Goal: Task Accomplishment & Management: Manage account settings

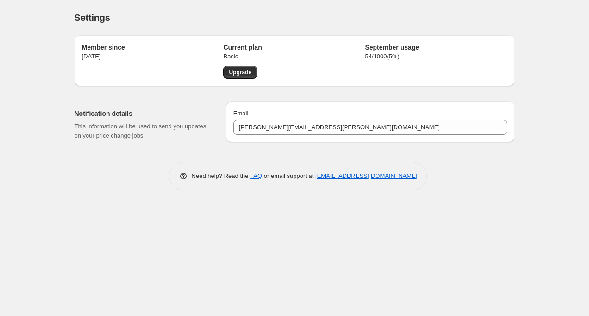
click at [28, 151] on div "Settings. This page is ready Settings Member since Aug 11, 2022 Current plan Ba…" at bounding box center [294, 158] width 589 height 316
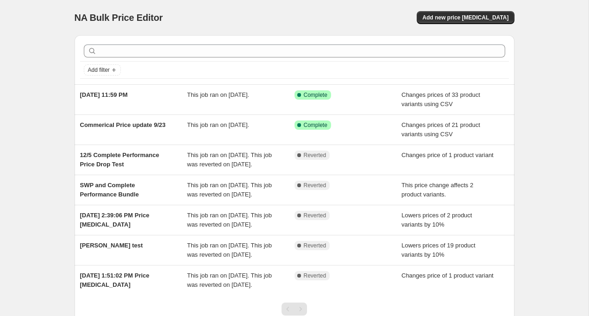
click at [53, 129] on div "NA Bulk Price Editor. This page is ready NA Bulk Price Editor Add new price [ME…" at bounding box center [294, 193] width 589 height 387
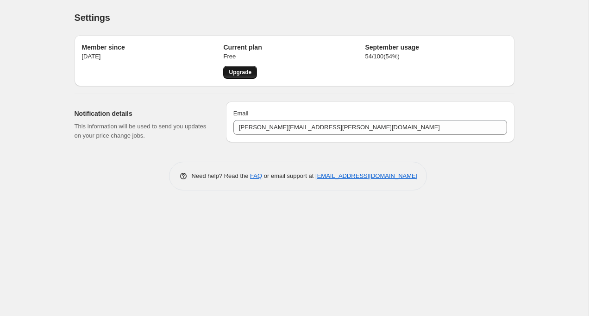
click at [237, 69] on span "Upgrade" at bounding box center [240, 72] width 23 height 7
click at [132, 254] on div "Settings. This page is ready Settings Member since Aug 11, 2022 Current plan Fr…" at bounding box center [294, 158] width 589 height 316
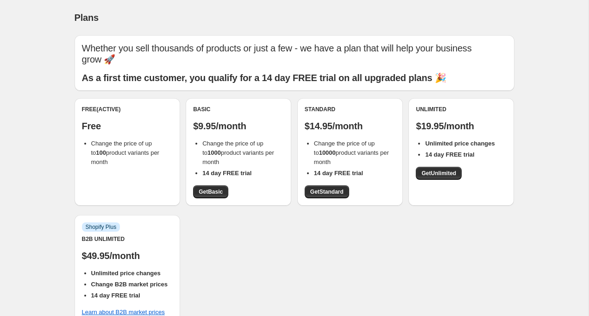
scroll to position [170, 0]
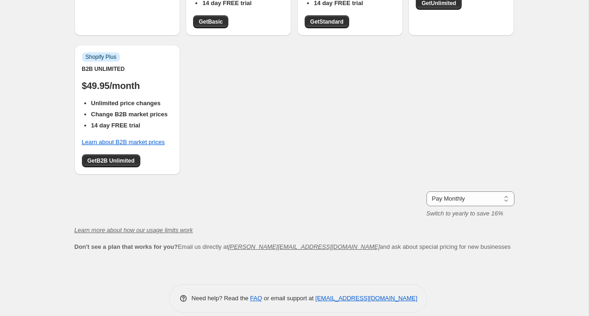
click at [503, 47] on div "Free (Active) Free Change the price of up to 100 product variants per month Bas…" at bounding box center [295, 56] width 440 height 256
click at [261, 131] on div "Free (Active) Free Change the price of up to 100 product variants per month Bas…" at bounding box center [295, 56] width 440 height 256
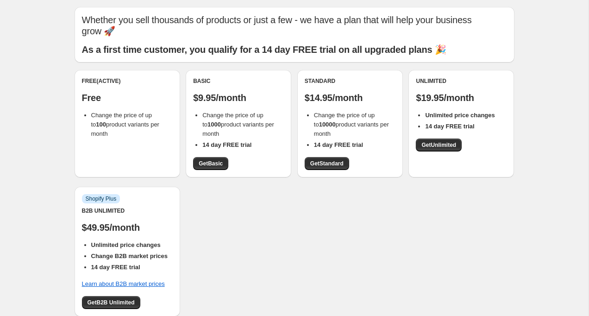
scroll to position [0, 0]
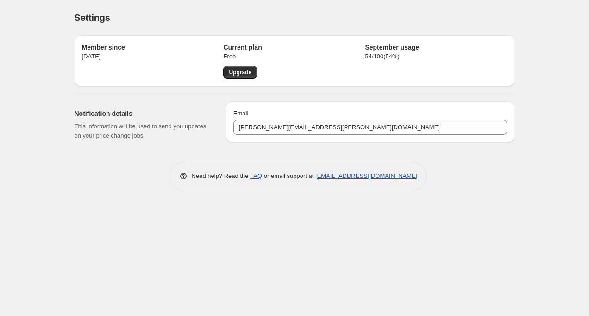
click at [324, 65] on div "Free Upgrade" at bounding box center [294, 65] width 142 height 27
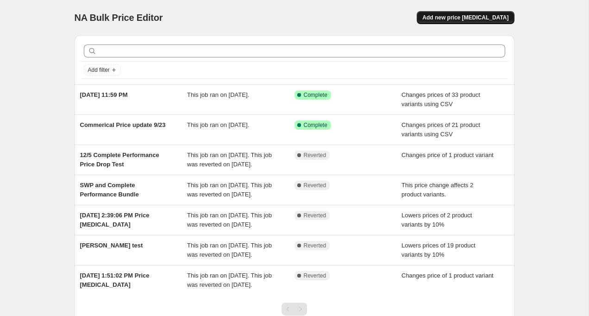
click at [473, 20] on span "Add new price [MEDICAL_DATA]" at bounding box center [466, 17] width 86 height 7
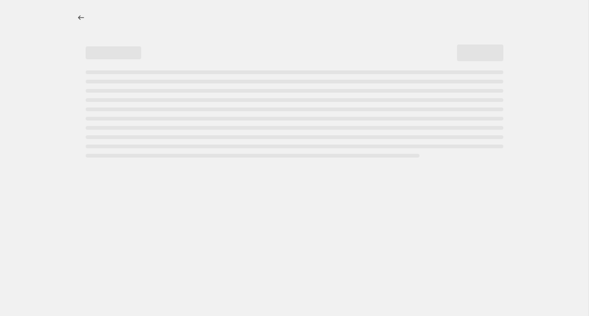
select select "percentage"
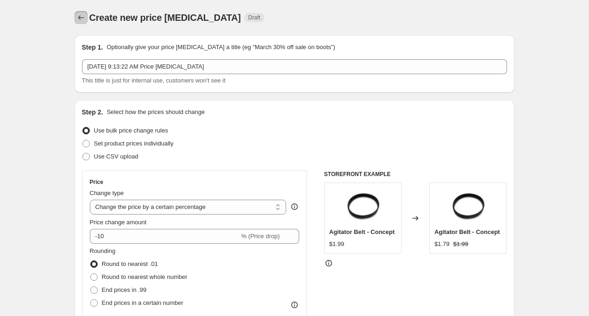
click at [78, 17] on icon "Price change jobs" at bounding box center [80, 17] width 9 height 9
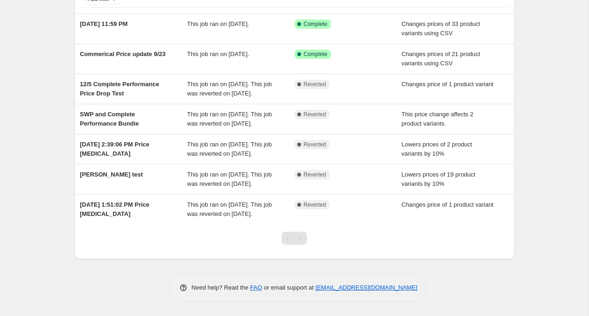
scroll to position [117, 0]
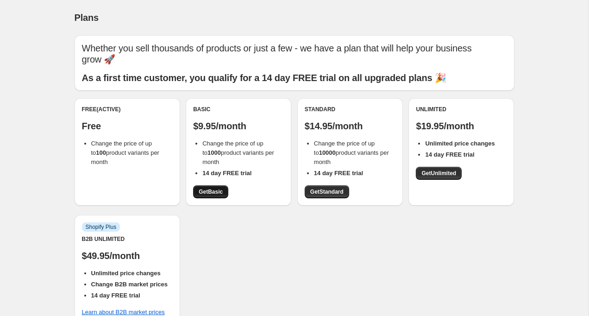
click at [206, 188] on span "Get Basic" at bounding box center [211, 191] width 24 height 7
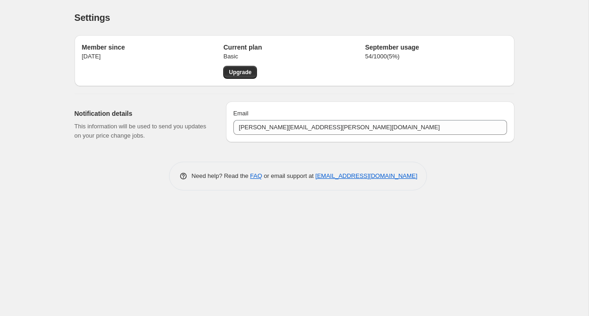
click at [37, 203] on div "Settings. This page is ready Settings Member since [DATE] Current plan Basic Up…" at bounding box center [294, 158] width 589 height 316
click at [106, 131] on p "This information will be used to send you updates on your price change jobs." at bounding box center [143, 131] width 137 height 19
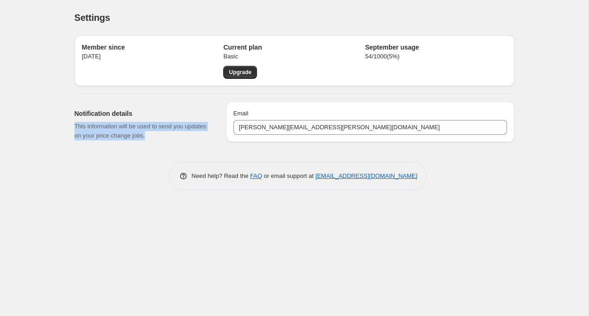
click at [106, 131] on p "This information will be used to send you updates on your price change jobs." at bounding box center [143, 131] width 137 height 19
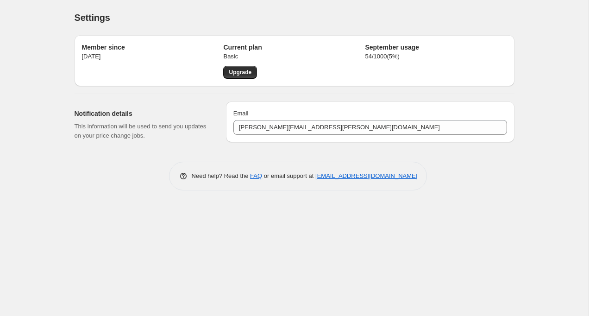
click at [101, 140] on p "This information will be used to send you updates on your price change jobs." at bounding box center [143, 131] width 137 height 19
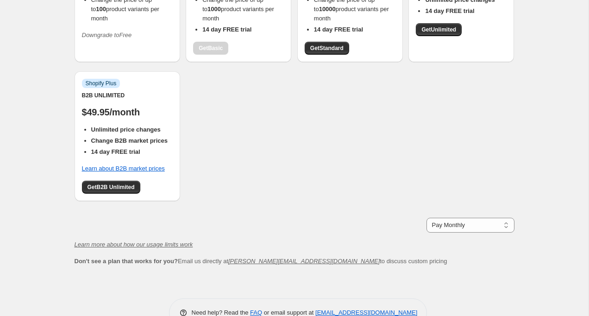
scroll to position [158, 0]
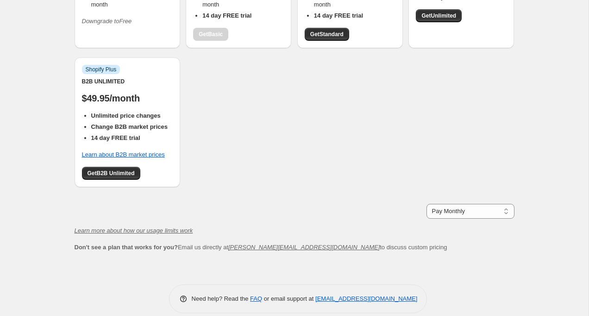
click at [262, 174] on div "Free Free Change the price of up to 100 product variants per month Downgrade to…" at bounding box center [295, 69] width 440 height 256
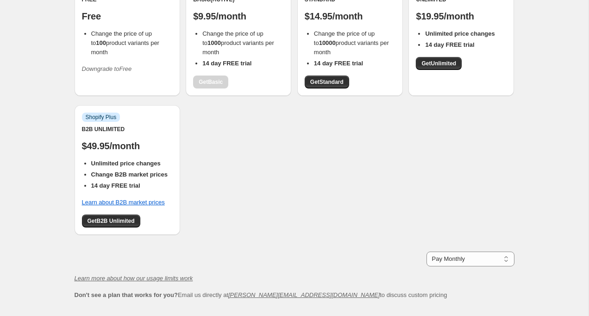
scroll to position [158, 0]
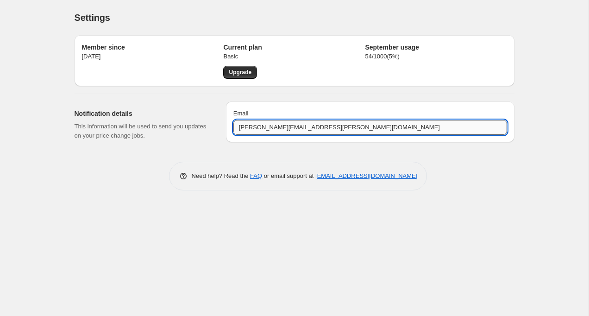
click at [283, 125] on input "[PERSON_NAME][EMAIL_ADDRESS][PERSON_NAME][DOMAIN_NAME]" at bounding box center [370, 127] width 274 height 15
type input "[PERSON_NAME][EMAIL_ADDRESS][PERSON_NAME][DOMAIN_NAME]"
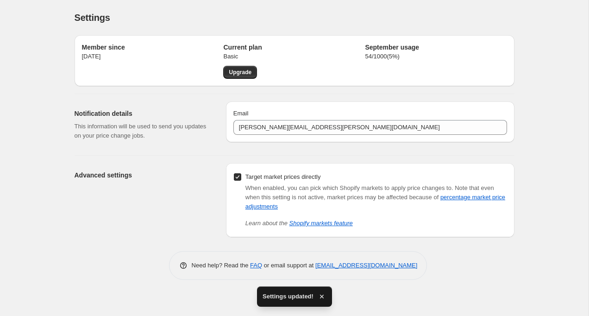
click at [168, 212] on div "Advanced settings" at bounding box center [147, 200] width 144 height 74
click at [237, 176] on input "Target market prices directly" at bounding box center [237, 176] width 7 height 7
checkbox input "false"
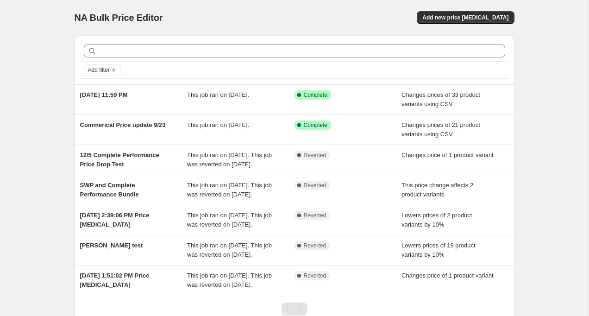
click at [54, 145] on div "NA Bulk Price Editor. This page is ready NA Bulk Price Editor Add new price cha…" at bounding box center [294, 193] width 589 height 387
